Goal: Task Accomplishment & Management: Use online tool/utility

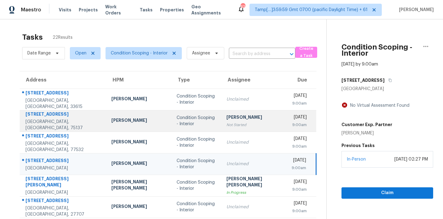
click at [172, 112] on td "Condition Scoping - Interior" at bounding box center [197, 121] width 50 height 22
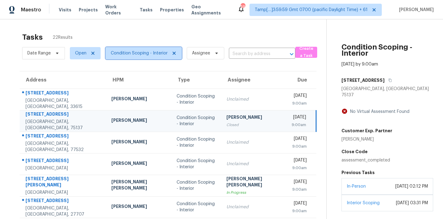
click at [141, 54] on span "Condition Scoping - Interior" at bounding box center [139, 53] width 57 height 6
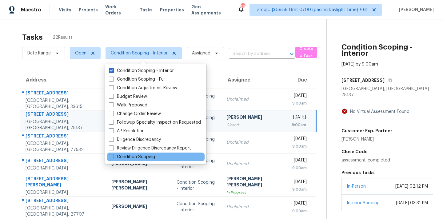
click at [144, 153] on div "Condition Scoping" at bounding box center [155, 156] width 97 height 9
click at [144, 156] on label "Condition Scoping" at bounding box center [132, 157] width 46 height 6
click at [113, 156] on input "Condition Scoping" at bounding box center [111, 156] width 4 height 4
checkbox input "true"
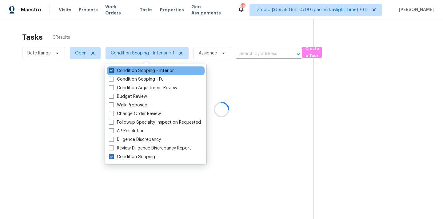
click at [146, 68] on label "Condition Scoping - Interior" at bounding box center [141, 71] width 65 height 6
click at [113, 68] on input "Condition Scoping - Interior" at bounding box center [111, 70] width 4 height 4
checkbox input "false"
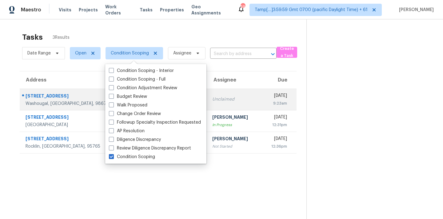
click at [216, 102] on td "Unclaimed" at bounding box center [234, 100] width 54 height 22
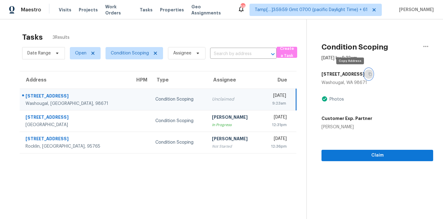
click at [368, 75] on icon "button" at bounding box center [370, 74] width 4 height 4
click at [141, 57] on span "Condition Scoping" at bounding box center [133, 53] width 57 height 12
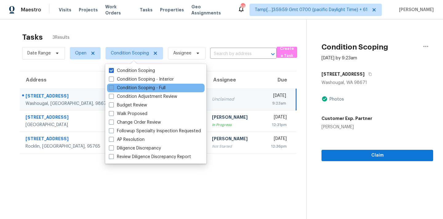
click at [146, 85] on label "Condition Scoping - Full" at bounding box center [137, 88] width 57 height 6
click at [113, 85] on input "Condition Scoping - Full" at bounding box center [111, 87] width 4 height 4
checkbox input "true"
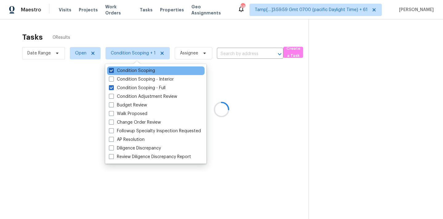
click at [144, 72] on label "Condition Scoping" at bounding box center [132, 71] width 46 height 6
click at [113, 72] on input "Condition Scoping" at bounding box center [111, 70] width 4 height 4
checkbox input "false"
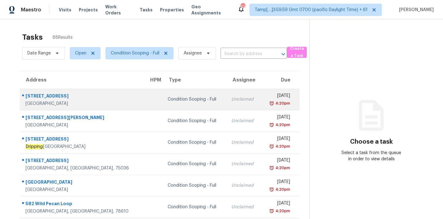
click at [226, 109] on td "Unclaimed" at bounding box center [243, 100] width 35 height 22
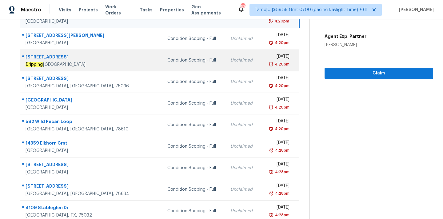
scroll to position [101, 0]
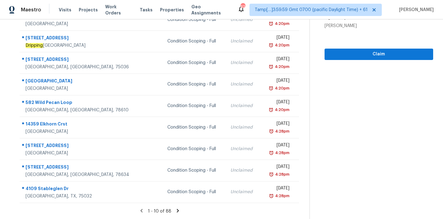
click at [177, 210] on icon at bounding box center [178, 210] width 2 height 3
